Goal: Information Seeking & Learning: Check status

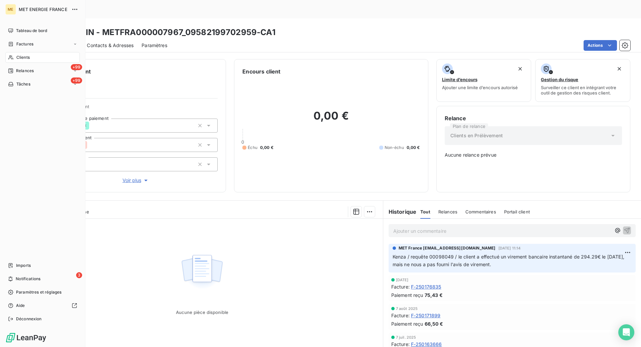
drag, startPoint x: 15, startPoint y: 56, endPoint x: 214, endPoint y: 48, distance: 199.3
click at [17, 56] on div "Clients" at bounding box center [42, 57] width 74 height 11
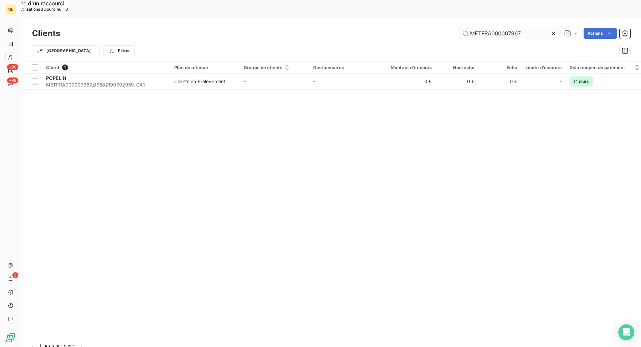
click at [485, 28] on input "METFRA000007967" at bounding box center [510, 33] width 100 height 11
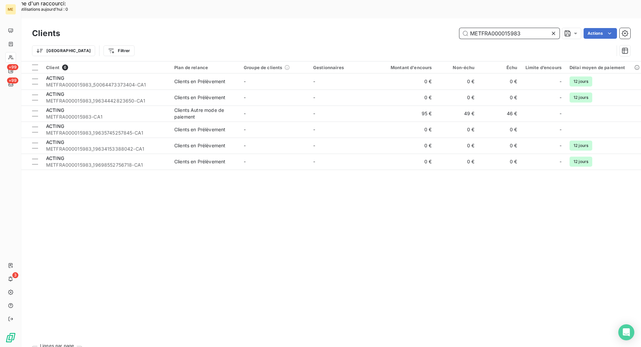
click at [525, 28] on input "METFRA000015983" at bounding box center [510, 33] width 100 height 11
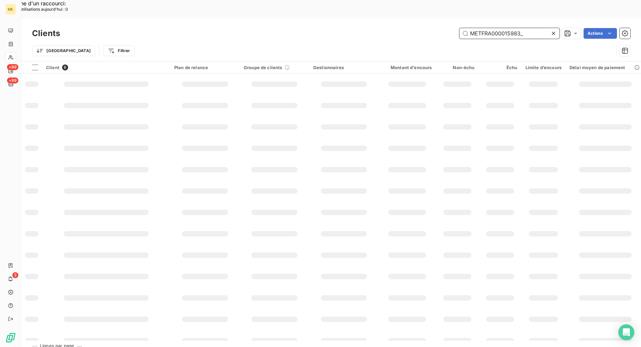
paste input "19687698974054"
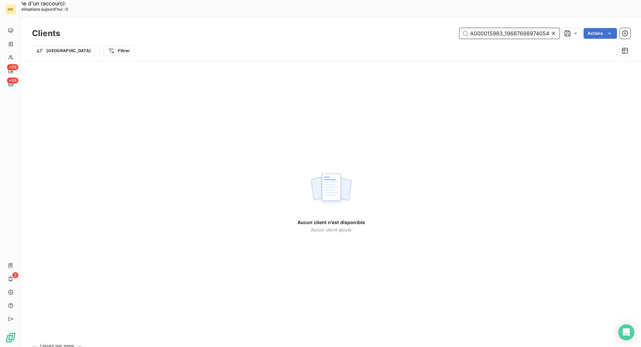
scroll to position [0, 18]
drag, startPoint x: 550, startPoint y: 15, endPoint x: 502, endPoint y: 15, distance: 47.1
click at [502, 28] on input "METFRA000015983_19687698974054" at bounding box center [510, 33] width 100 height 11
type input "METFRA000015983"
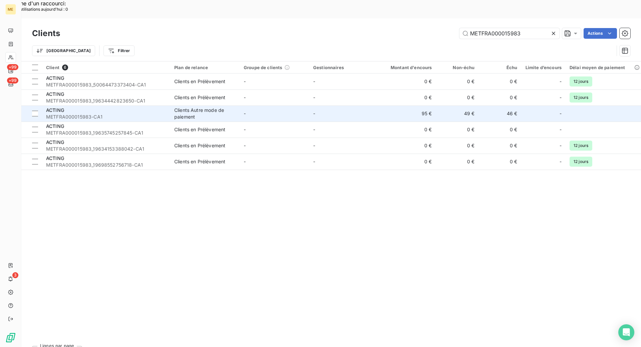
click at [162, 114] on span "METFRA000015983-CA1" at bounding box center [106, 117] width 120 height 7
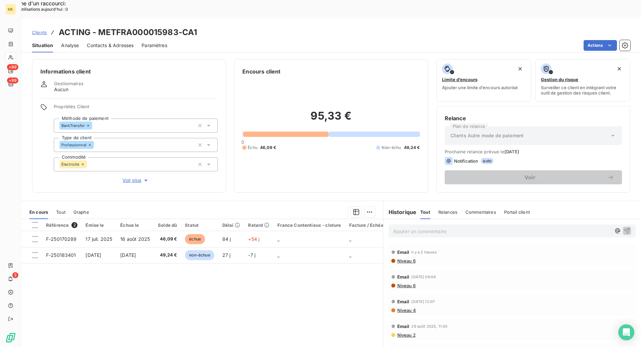
click at [199, 282] on div "Référence 2 Émise le Échue le Solde dû Statut Délai Retard France Contentieux -…" at bounding box center [202, 283] width 362 height 129
drag, startPoint x: 177, startPoint y: 14, endPoint x: 99, endPoint y: 18, distance: 78.3
click at [99, 26] on h3 "ACTING - METFRA000015983-CA1" at bounding box center [128, 32] width 138 height 12
copy h3 "METFRA000015983"
click at [259, 26] on div "Clients ACTING - METFRA000015983-CA1" at bounding box center [331, 32] width 620 height 12
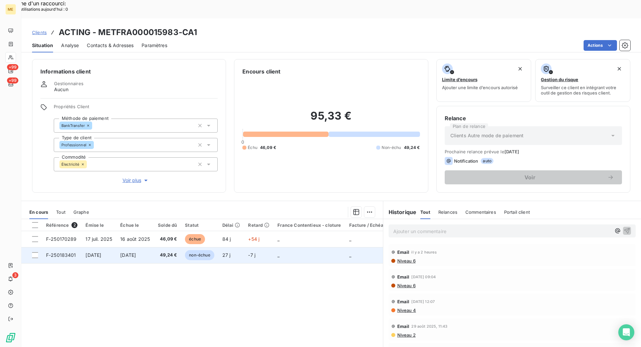
click at [61, 252] on span "F-250183401" at bounding box center [61, 255] width 30 height 6
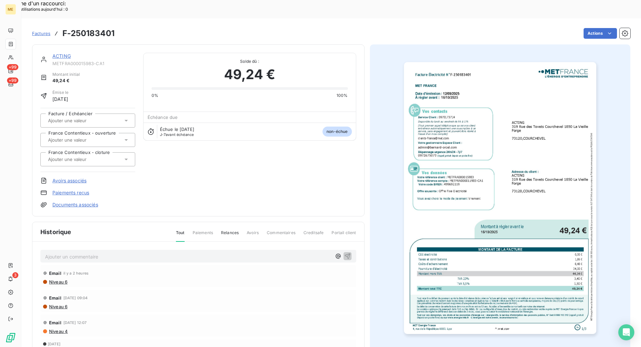
click at [520, 174] on img "button" at bounding box center [500, 198] width 192 height 272
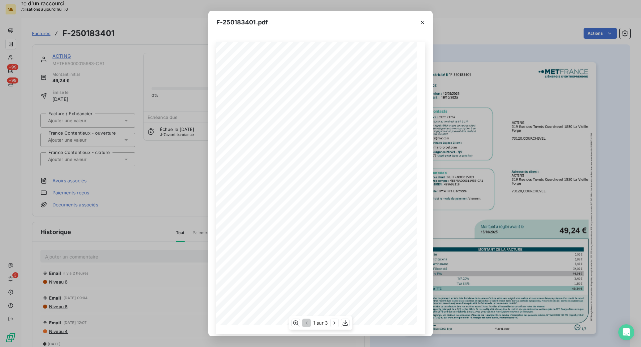
scroll to position [6, 0]
click at [332, 323] on icon "button" at bounding box center [334, 323] width 7 height 7
click at [423, 24] on icon "button" at bounding box center [422, 22] width 7 height 7
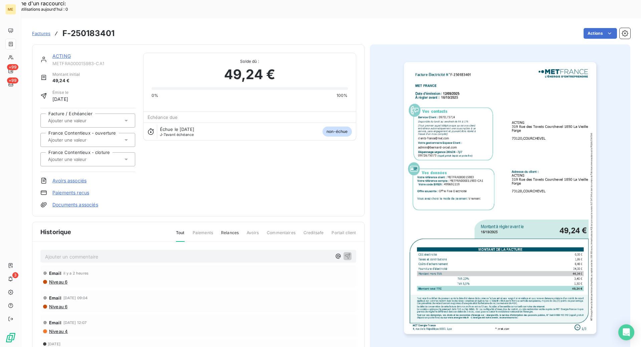
click at [57, 53] on link "ACTING" at bounding box center [61, 56] width 18 height 6
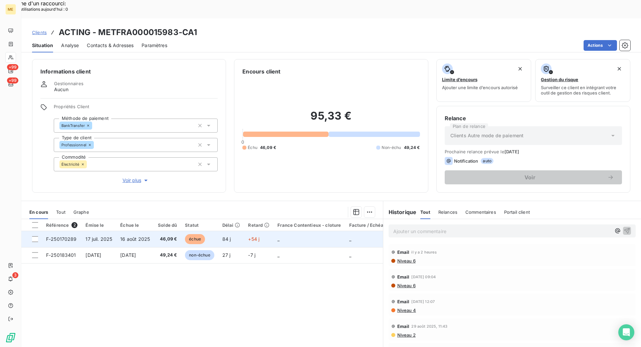
click at [57, 236] on span "F-250170289" at bounding box center [61, 239] width 31 height 6
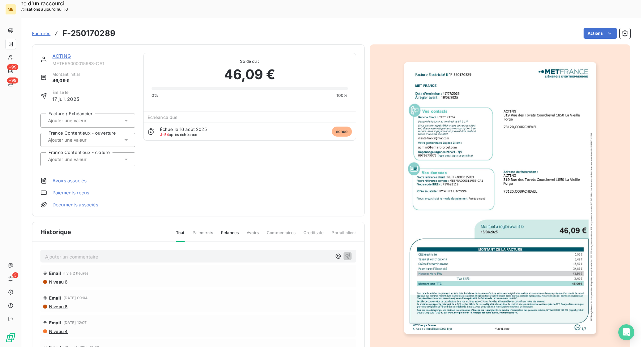
click at [526, 207] on img "button" at bounding box center [500, 198] width 192 height 272
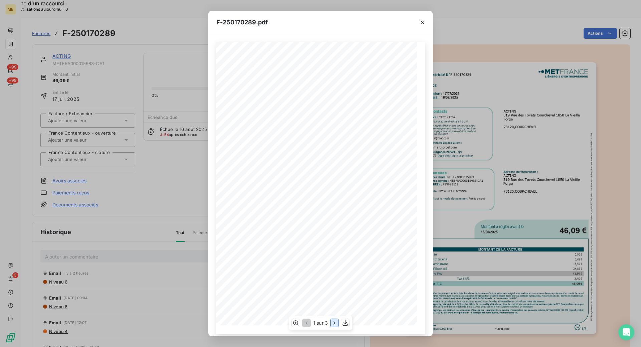
click at [336, 322] on icon "button" at bounding box center [334, 323] width 7 height 7
click at [423, 23] on icon "button" at bounding box center [422, 22] width 3 height 3
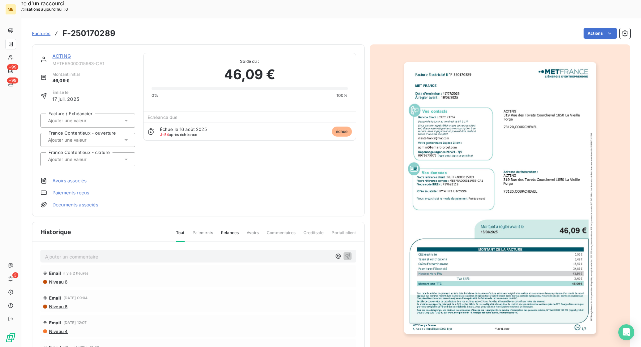
click at [64, 53] on link "ACTING" at bounding box center [61, 56] width 18 height 6
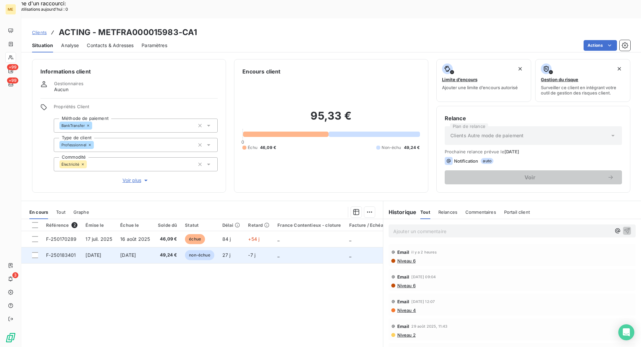
drag, startPoint x: 232, startPoint y: 258, endPoint x: 186, endPoint y: 232, distance: 53.0
click at [232, 258] on div "Référence 2 Émise le Échue le Solde dû Statut Délai Retard France Contentieux -…" at bounding box center [202, 283] width 362 height 129
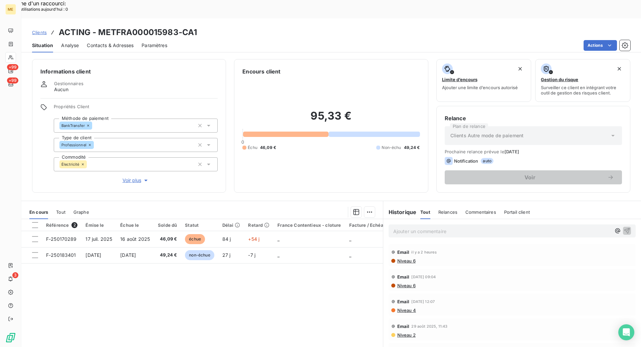
click at [45, 231] on td "F-250170289" at bounding box center [61, 239] width 39 height 16
click at [65, 236] on span "F-250170289" at bounding box center [61, 239] width 31 height 6
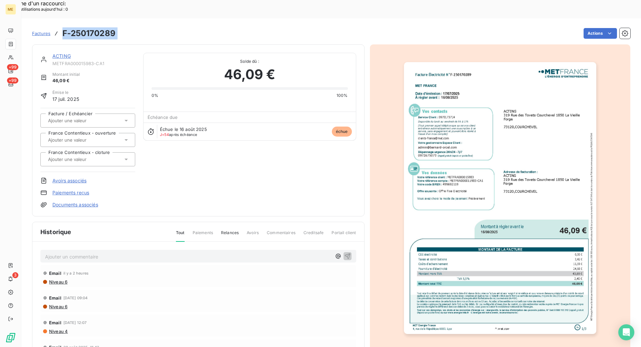
drag, startPoint x: 124, startPoint y: 13, endPoint x: 63, endPoint y: 12, distance: 60.5
click at [63, 26] on div "Factures F-250170289 Actions" at bounding box center [331, 33] width 599 height 14
copy section "F-250170289 Actions"
click at [64, 53] on link "ACTING" at bounding box center [61, 56] width 18 height 6
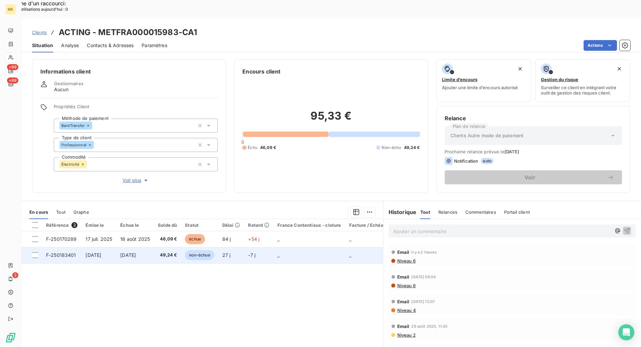
click at [70, 247] on td "F-250183401" at bounding box center [61, 255] width 39 height 16
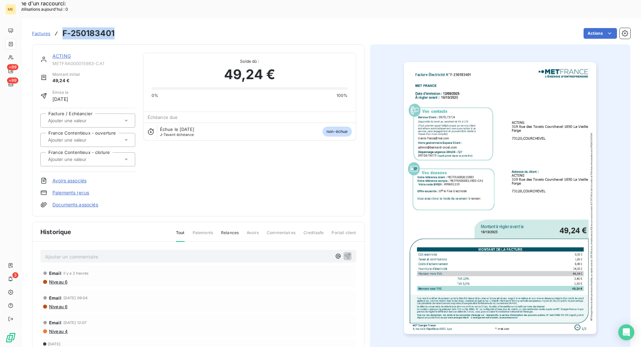
drag, startPoint x: 116, startPoint y: 16, endPoint x: 62, endPoint y: 13, distance: 53.6
click at [62, 26] on div "Factures F-250183401 Actions" at bounding box center [331, 33] width 599 height 14
copy h3 "F-250183401"
click at [63, 53] on link "ACTING" at bounding box center [61, 56] width 18 height 6
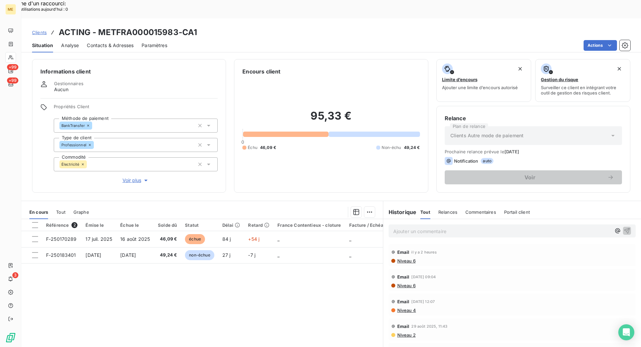
click at [128, 177] on span "Voir plus" at bounding box center [136, 180] width 27 height 7
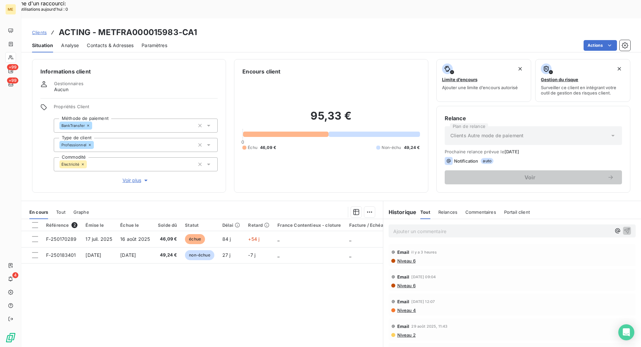
click at [413, 227] on p "Ajouter un commentaire ﻿" at bounding box center [503, 231] width 218 height 8
click at [418, 227] on p "Ajouter un commentaire ﻿" at bounding box center [503, 231] width 218 height 8
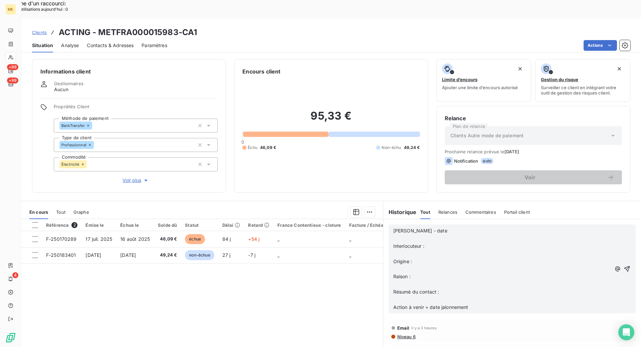
click at [442, 227] on p "[PERSON_NAME] - date" at bounding box center [503, 231] width 218 height 8
drag, startPoint x: 476, startPoint y: 290, endPoint x: 390, endPoint y: 211, distance: 116.8
click at [390, 224] on div "Cindy - date ﻿ Interlocuteur : ﻿ Origine : ﻿ Raison : ﻿ Résumé du contact : ﻿ A…" at bounding box center [512, 268] width 247 height 89
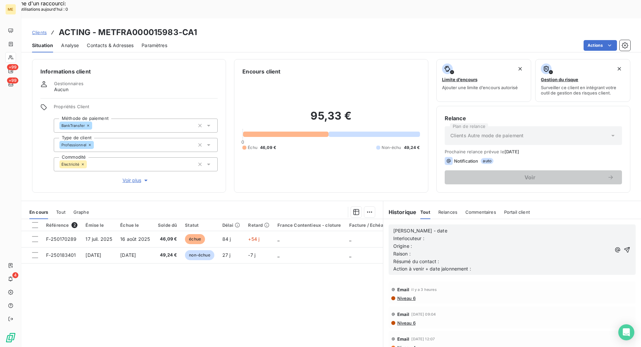
click at [433, 227] on p "[PERSON_NAME] - date" at bounding box center [503, 231] width 218 height 8
click at [430, 235] on p "Interlocuteur :" at bounding box center [503, 239] width 218 height 8
click at [428, 243] on p "Origine :" at bounding box center [503, 247] width 218 height 8
click at [442, 250] on p "Raison :" at bounding box center [503, 254] width 218 height 8
click at [460, 258] on p "Résumé du contact :" at bounding box center [503, 262] width 218 height 8
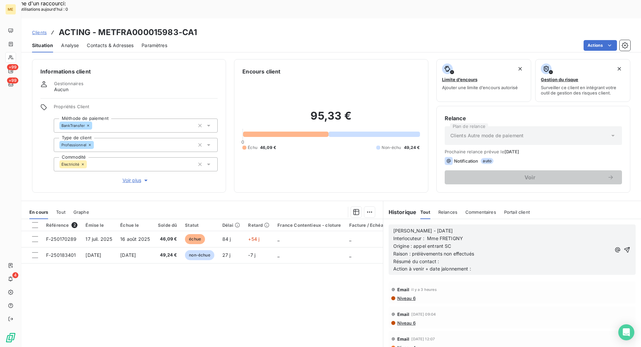
click at [449, 258] on p "Résumé du contact :" at bounding box center [503, 262] width 218 height 8
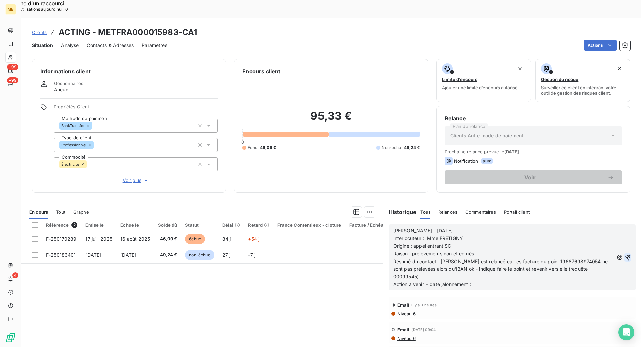
click at [625, 255] on icon "button" at bounding box center [628, 258] width 6 height 6
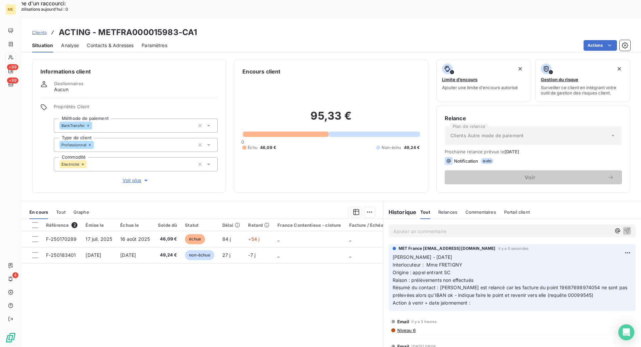
click at [322, 290] on div "Référence 2 Émise le Échue le Solde dû Statut Délai Retard France Contentieux -…" at bounding box center [202, 283] width 362 height 129
drag, startPoint x: 196, startPoint y: 14, endPoint x: 98, endPoint y: 12, distance: 97.9
click at [98, 26] on div "Clients ACTING - METFRA000015983-CA1" at bounding box center [331, 32] width 620 height 12
copy h3 "METFRA000015983-CA1"
click at [13, 58] on icon at bounding box center [10, 57] width 5 height 4
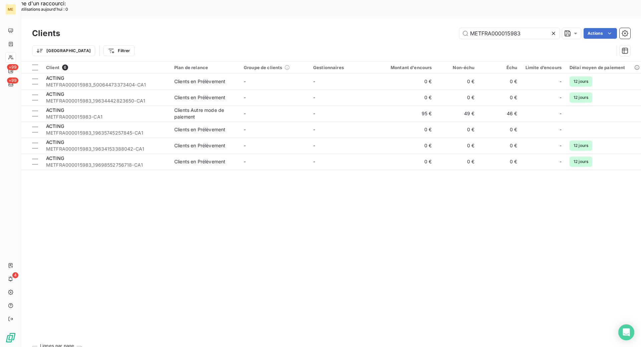
click at [299, 194] on div "Client 6 Plan de relance Groupe de clients Gestionnaires Montant d'encours Non-…" at bounding box center [331, 200] width 620 height 279
click at [495, 28] on input "METFRA000015983" at bounding box center [510, 33] width 100 height 11
paste input "04902"
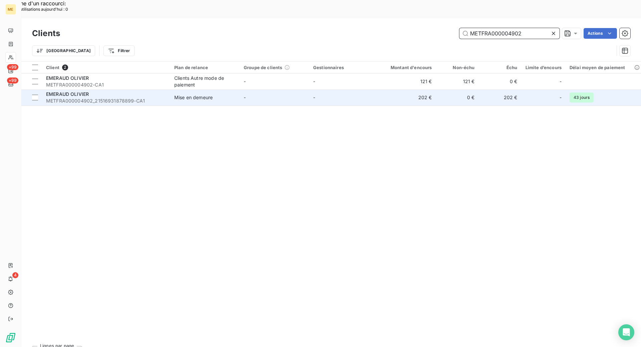
type input "METFRA000004902"
click at [149, 98] on span "METFRA000004902_21516931878899-CA1" at bounding box center [106, 101] width 120 height 7
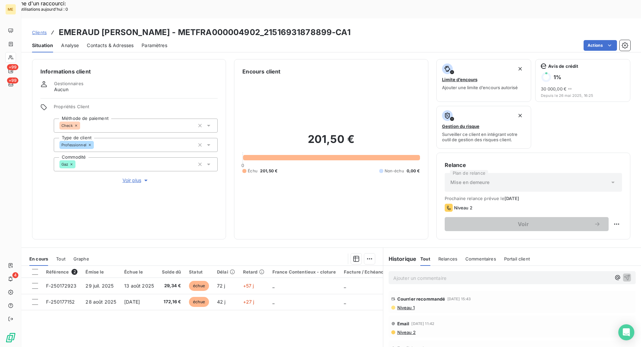
click at [225, 218] on div "Informations client Gestionnaires Aucun Propriétés Client Méthode de paiement C…" at bounding box center [331, 149] width 620 height 180
click at [231, 221] on div "Informations client Gestionnaires Aucun Propriétés Client Méthode de paiement C…" at bounding box center [331, 149] width 620 height 180
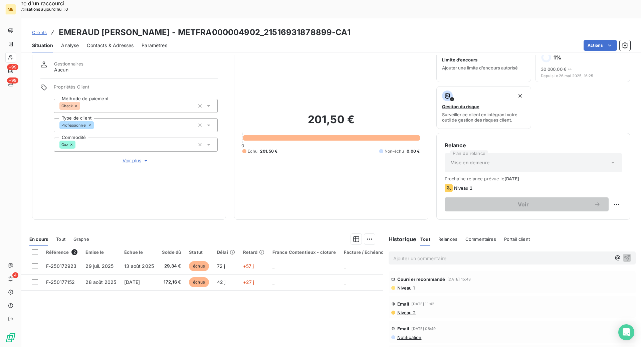
scroll to position [33, 0]
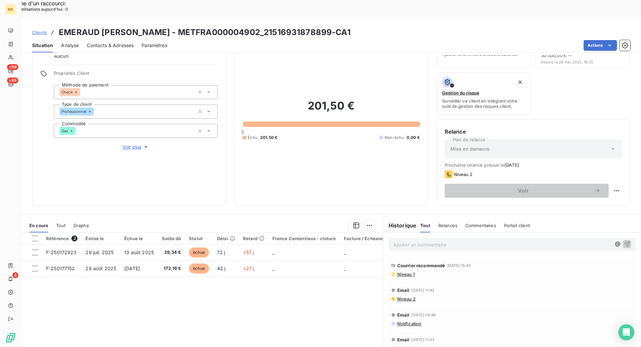
click at [411, 272] on span "Niveau 1" at bounding box center [406, 274] width 18 height 5
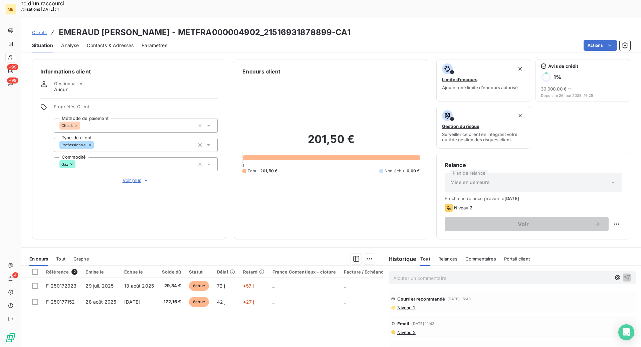
drag, startPoint x: 248, startPoint y: 311, endPoint x: 253, endPoint y: 311, distance: 5.4
click at [248, 311] on div "Référence 2 Émise le Échue le Solde dû Statut Délai Retard France Contentieux -…" at bounding box center [202, 330] width 362 height 129
click at [43, 30] on span "Clients" at bounding box center [39, 32] width 15 height 5
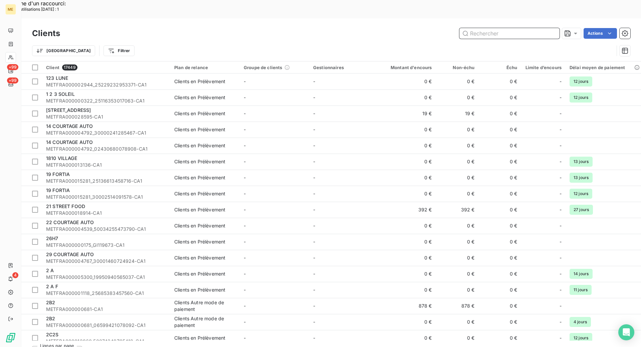
click at [480, 28] on input "text" at bounding box center [510, 33] width 100 height 11
paste input "METFRA000004902"
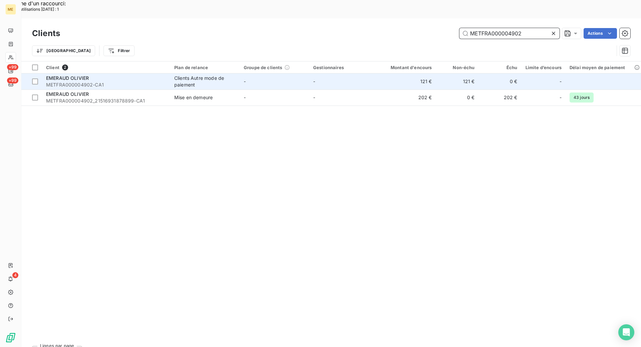
type input "METFRA000004902"
click at [97, 82] on span "METFRA000004902-CA1" at bounding box center [106, 85] width 120 height 7
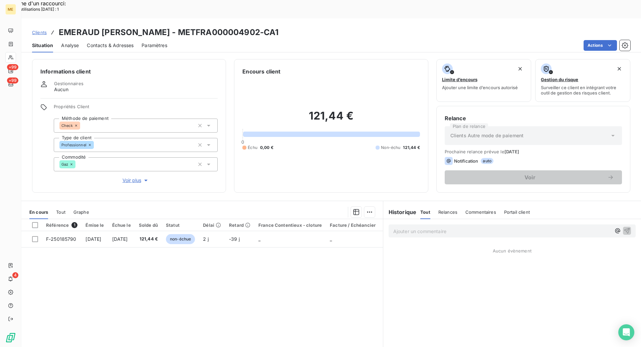
drag, startPoint x: 59, startPoint y: 220, endPoint x: 243, endPoint y: 313, distance: 206.2
click at [59, 236] on span "F-250185790" at bounding box center [61, 239] width 30 height 6
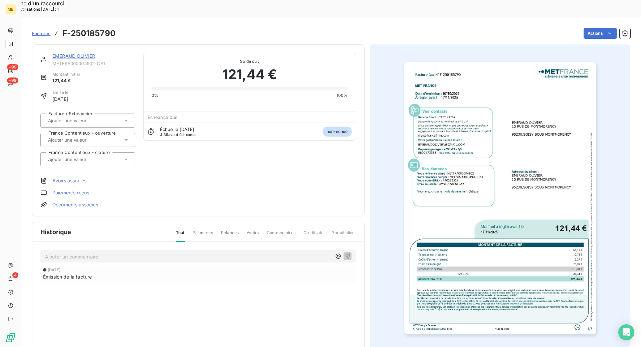
click at [72, 53] on link "EMERAUD OLIVIER" at bounding box center [73, 56] width 43 height 6
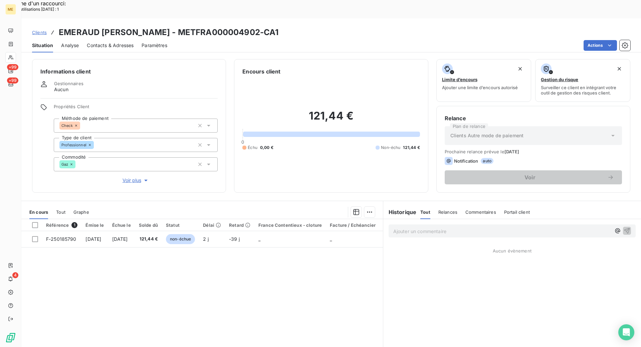
click at [260, 263] on div "Référence 1 Émise le Échue le Solde dû Statut Délai Retard France Contentieux -…" at bounding box center [202, 283] width 362 height 129
click at [43, 30] on span "Clients" at bounding box center [39, 32] width 15 height 5
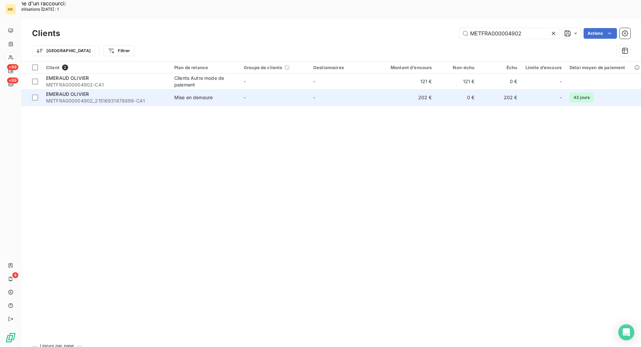
drag, startPoint x: 122, startPoint y: 82, endPoint x: 127, endPoint y: 84, distance: 5.5
click at [122, 98] on span "METFRA000004902_21516931878899-CA1" at bounding box center [106, 101] width 120 height 7
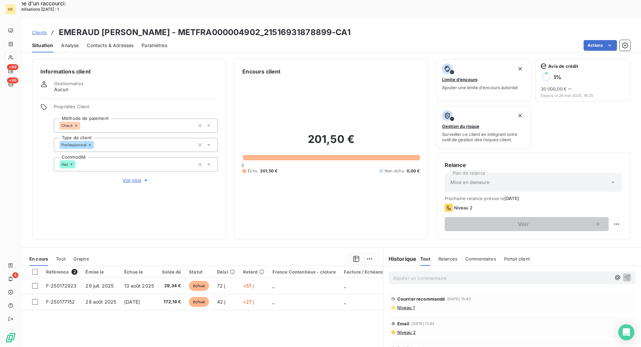
click at [138, 177] on span "Voir plus" at bounding box center [136, 180] width 27 height 7
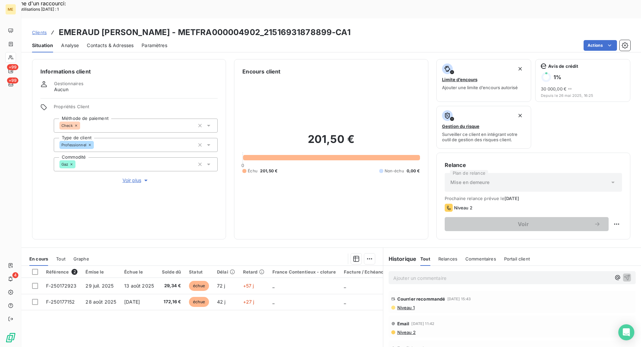
click at [255, 302] on div "Référence 2 Émise le Échue le Solde dû Statut Délai Retard France Contentieux -…" at bounding box center [202, 330] width 362 height 129
click at [42, 30] on span "Clients" at bounding box center [39, 32] width 15 height 5
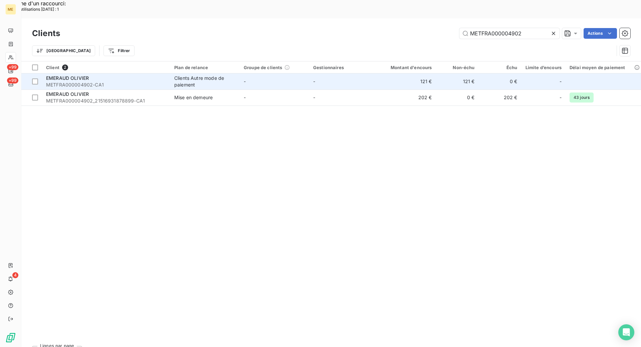
click at [122, 75] on div "EMERAUD OLIVIER" at bounding box center [106, 78] width 120 height 7
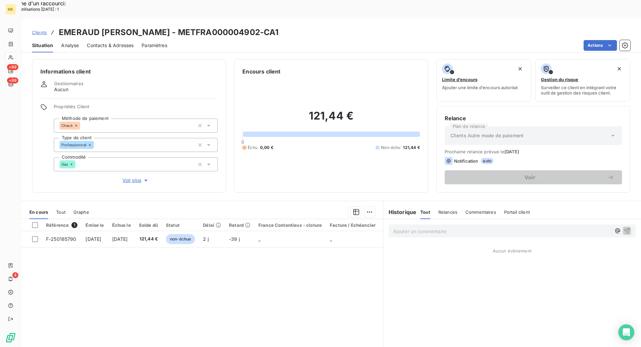
click at [156, 244] on div "Référence 1 Émise le Échue le Solde dû Statut Délai Retard France Contentieux -…" at bounding box center [202, 283] width 362 height 129
click at [155, 267] on div "Référence 1 Émise le Échue le Solde dû Statut Délai Retard France Contentieux -…" at bounding box center [202, 283] width 362 height 129
click at [95, 245] on div "Référence 1 Émise le Échue le Solde dû Statut Délai Retard France Contentieux -…" at bounding box center [202, 283] width 362 height 129
click at [40, 29] on link "Clients" at bounding box center [39, 32] width 15 height 7
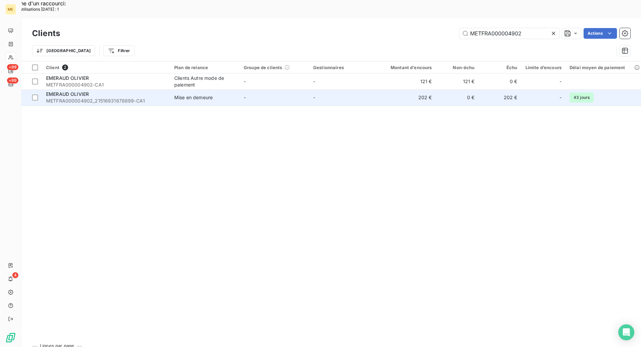
click at [106, 98] on span "METFRA000004902_21516931878899-CA1" at bounding box center [106, 101] width 120 height 7
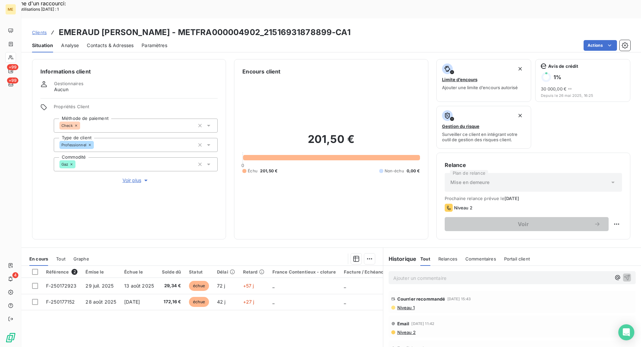
click at [231, 212] on div "Informations client Gestionnaires Aucun Propriétés Client Méthode de paiement C…" at bounding box center [331, 149] width 620 height 180
click at [227, 214] on div "Informations client Gestionnaires Aucun Propriétés Client Méthode de paiement C…" at bounding box center [331, 149] width 620 height 180
click at [137, 166] on div "Informations client Gestionnaires Aucun Propriétés Client Méthode de paiement C…" at bounding box center [129, 149] width 194 height 180
click at [134, 177] on span "Voir plus" at bounding box center [136, 180] width 27 height 7
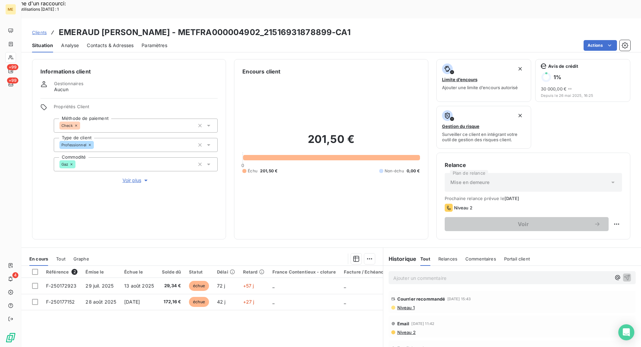
drag, startPoint x: 409, startPoint y: 258, endPoint x: 275, endPoint y: 95, distance: 211.0
click at [409, 274] on p "Ajouter un commentaire ﻿" at bounding box center [503, 278] width 218 height 8
click at [395, 273] on div "Ajouter un commentaire ﻿" at bounding box center [503, 277] width 218 height 9
click at [396, 274] on p "Ajouter un commentaire ﻿" at bounding box center [503, 278] width 218 height 8
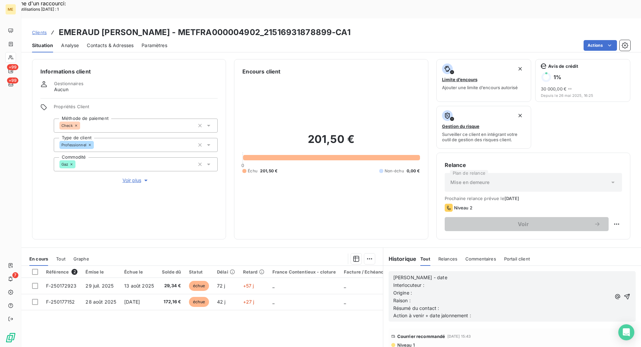
click at [435, 282] on p "Interlocuteur :" at bounding box center [503, 286] width 218 height 8
click at [434, 274] on p "[PERSON_NAME] - date" at bounding box center [503, 278] width 218 height 8
click at [431, 282] on p "Interlocuteur :" at bounding box center [503, 286] width 218 height 8
click at [434, 289] on p "Origine :" at bounding box center [503, 293] width 218 height 8
click at [424, 297] on p "Raison :" at bounding box center [503, 301] width 218 height 8
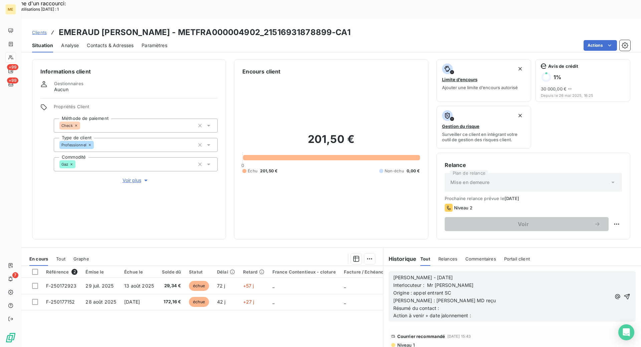
click at [454, 305] on p "Résumé du contact :" at bounding box center [503, 309] width 218 height 8
click at [439, 305] on p "Résumé du contact :" at bounding box center [503, 309] width 218 height 8
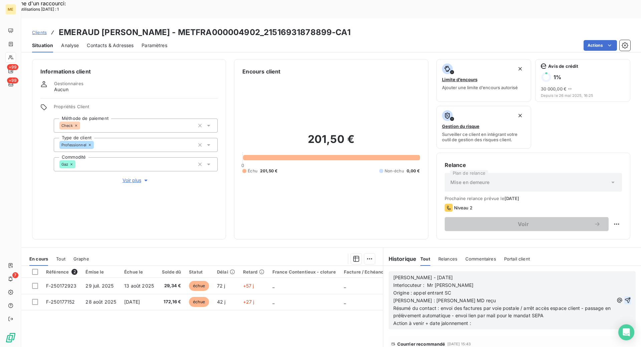
click at [625, 297] on icon "button" at bounding box center [628, 300] width 7 height 7
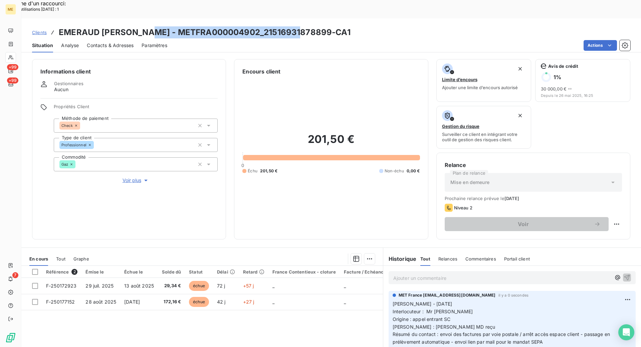
drag, startPoint x: 293, startPoint y: 14, endPoint x: 141, endPoint y: 14, distance: 152.3
click at [141, 26] on h3 "EMERAUD [PERSON_NAME] - METFRA000004902_21516931878899-CA1" at bounding box center [205, 32] width 292 height 12
copy h3 "METFRA000004902_21516931878899"
